Goal: Navigation & Orientation: Go to known website

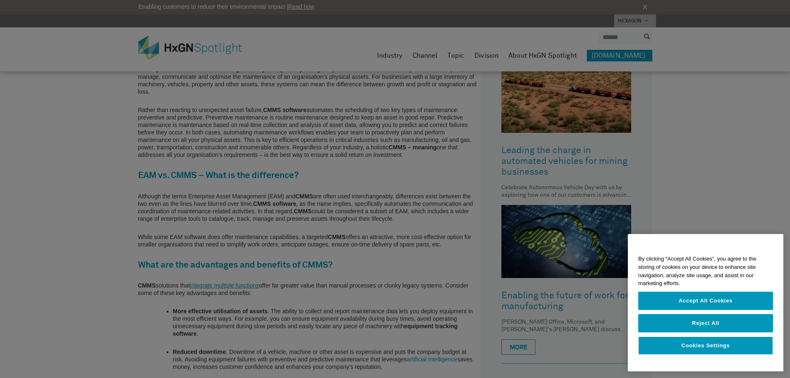
scroll to position [415, 0]
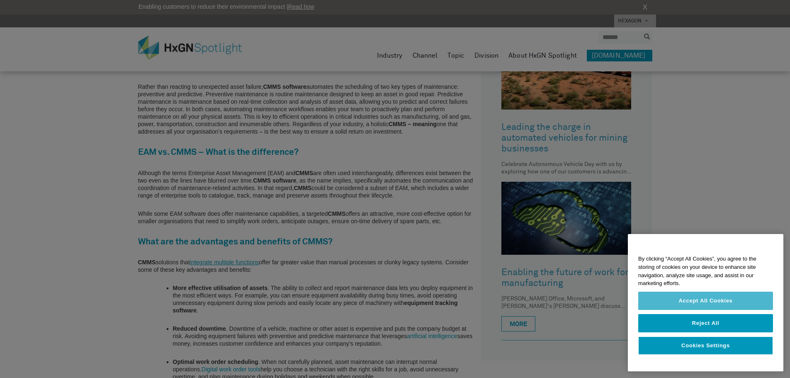
click at [713, 302] on button "Accept All Cookies" at bounding box center [705, 301] width 135 height 18
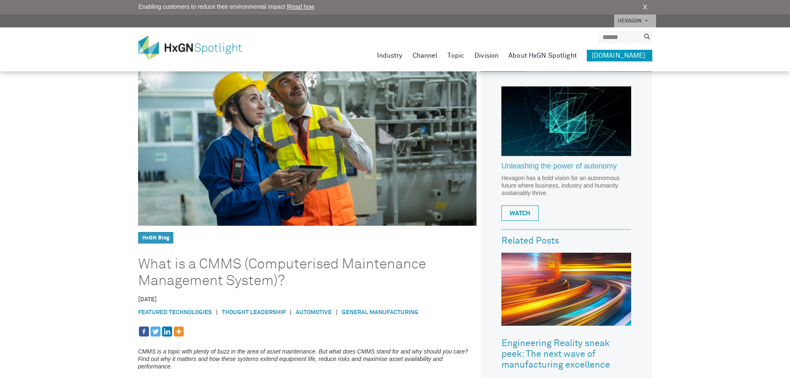
scroll to position [0, 0]
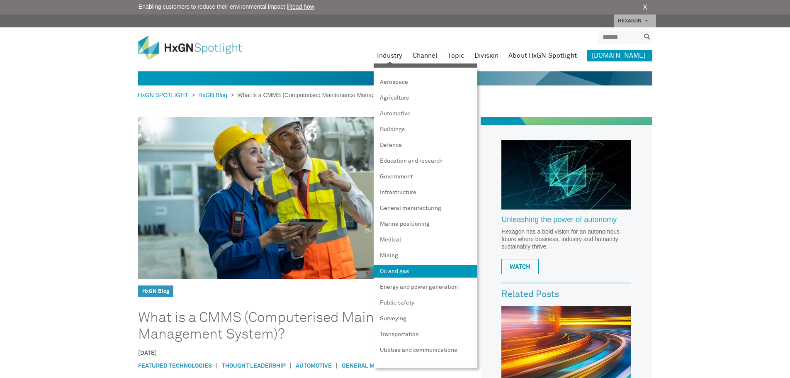
click at [428, 272] on link "Oil and gas" at bounding box center [426, 271] width 104 height 12
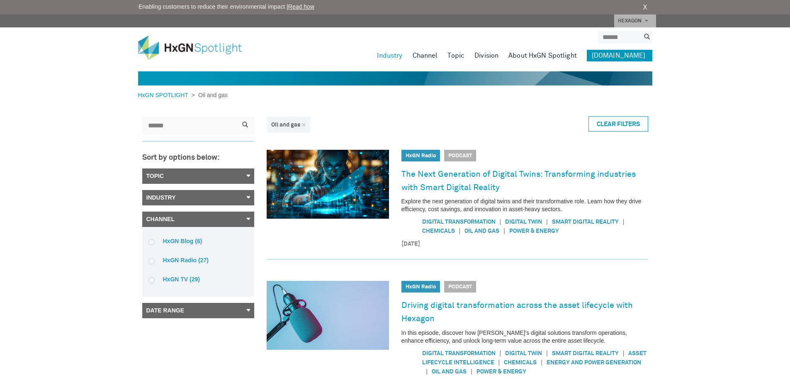
click at [557, 55] on link "About HxGN Spotlight" at bounding box center [542, 56] width 68 height 12
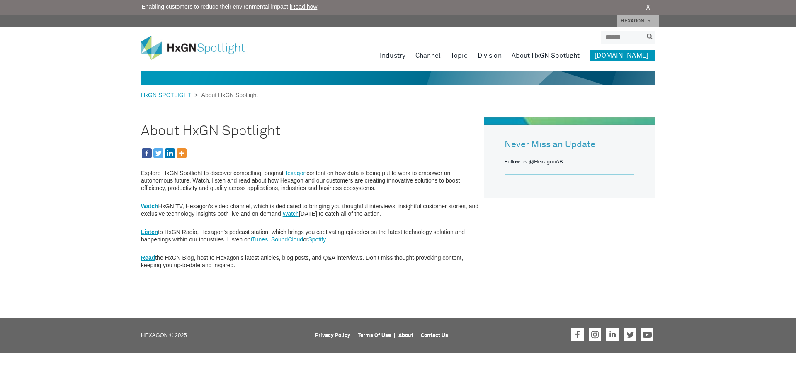
click at [618, 56] on link "[DOMAIN_NAME]" at bounding box center [623, 56] width 66 height 12
